Goal: Task Accomplishment & Management: Use online tool/utility

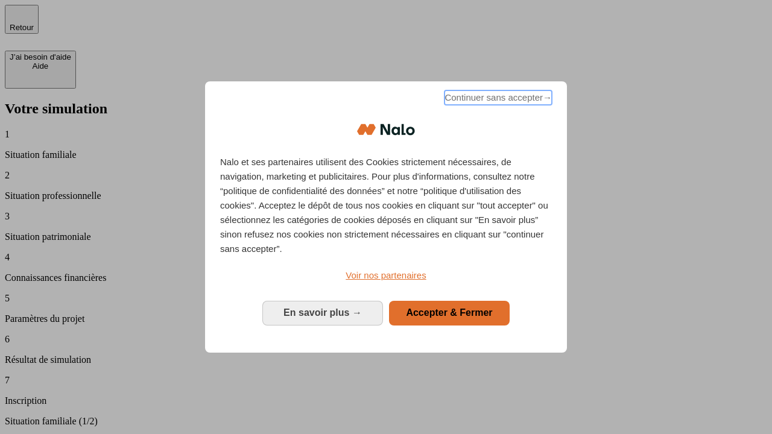
click at [497, 100] on span "Continuer sans accepter →" at bounding box center [498, 98] width 107 height 14
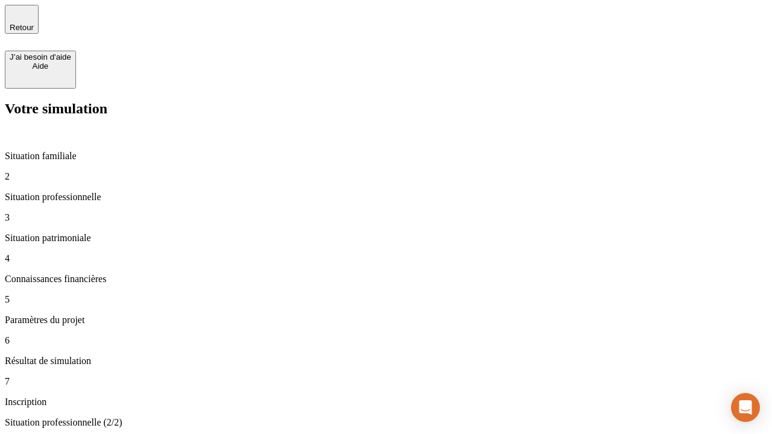
type input "30 000"
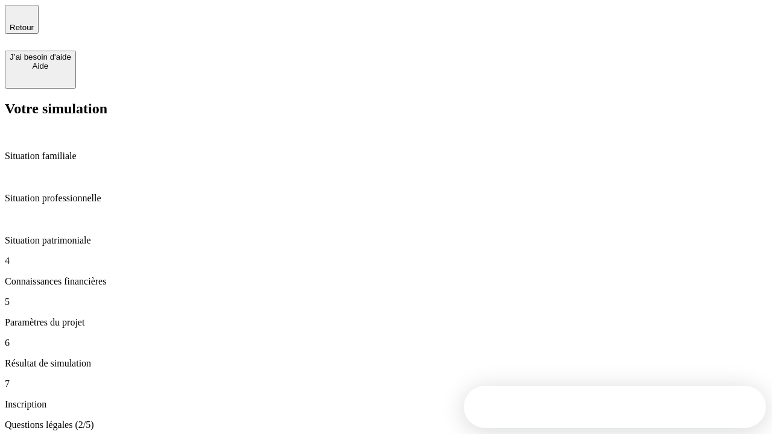
scroll to position [2, 0]
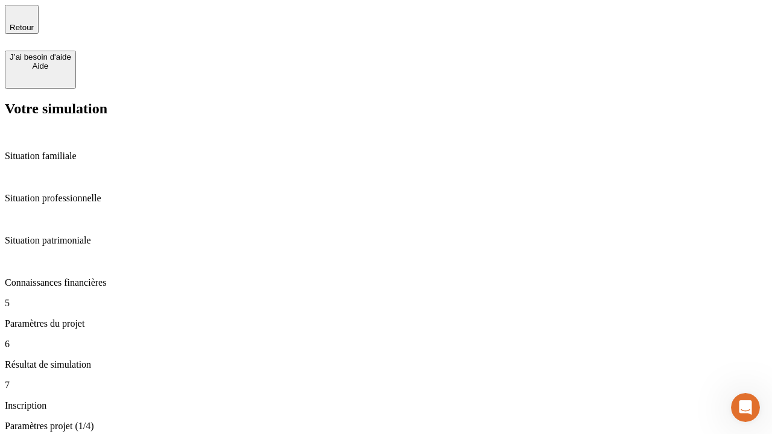
type input "25"
type input "64"
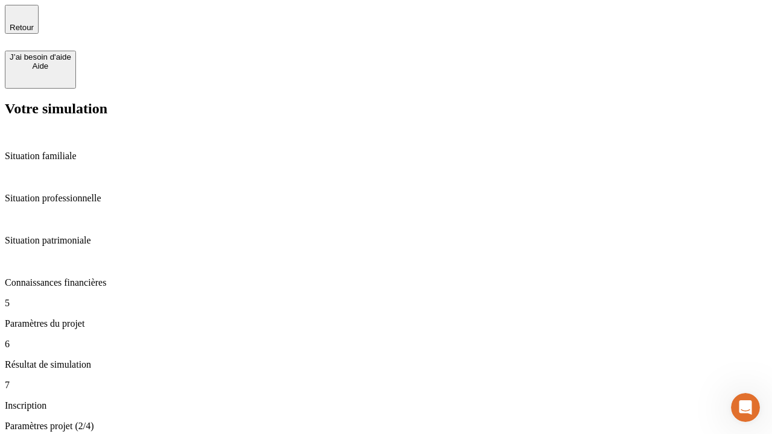
type input "1 000"
type input "640"
